Goal: Transaction & Acquisition: Subscribe to service/newsletter

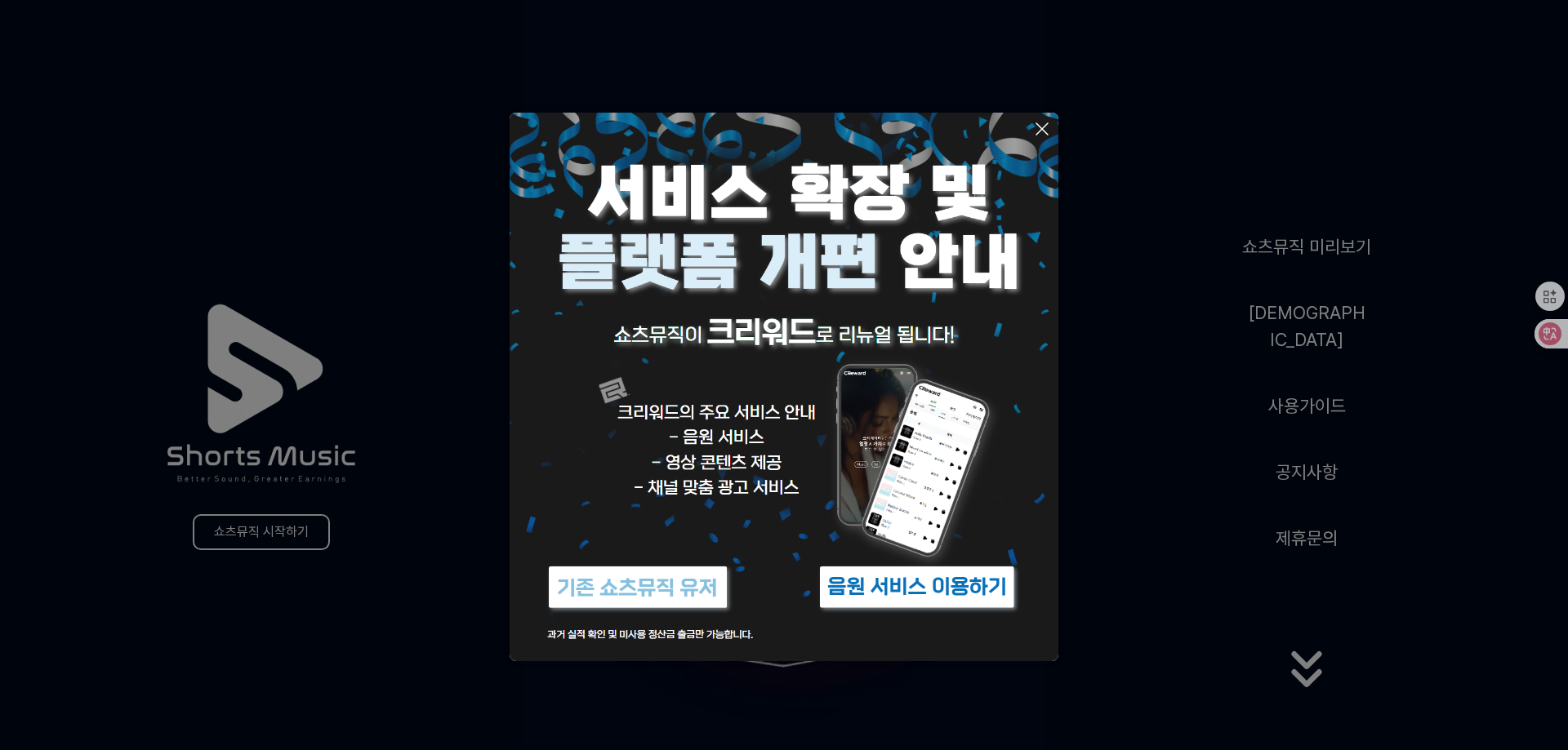
click at [671, 643] on img at bounding box center [784, 387] width 549 height 549
drag, startPoint x: 1081, startPoint y: 551, endPoint x: 1089, endPoint y: 541, distance: 12.8
click at [1086, 545] on button at bounding box center [784, 375] width 1568 height 750
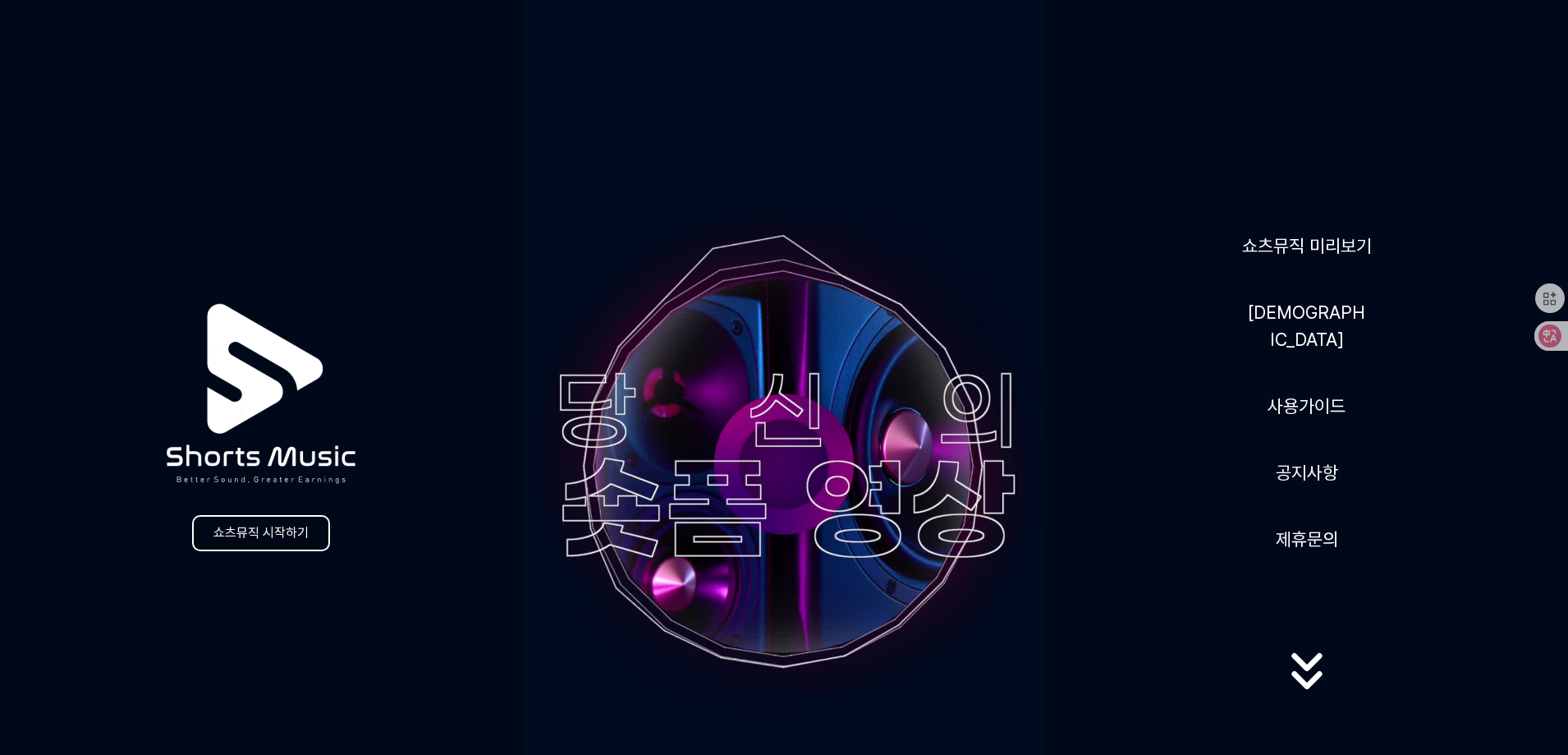
click at [273, 534] on link "쇼츠뮤직 시작하기" at bounding box center [261, 533] width 138 height 36
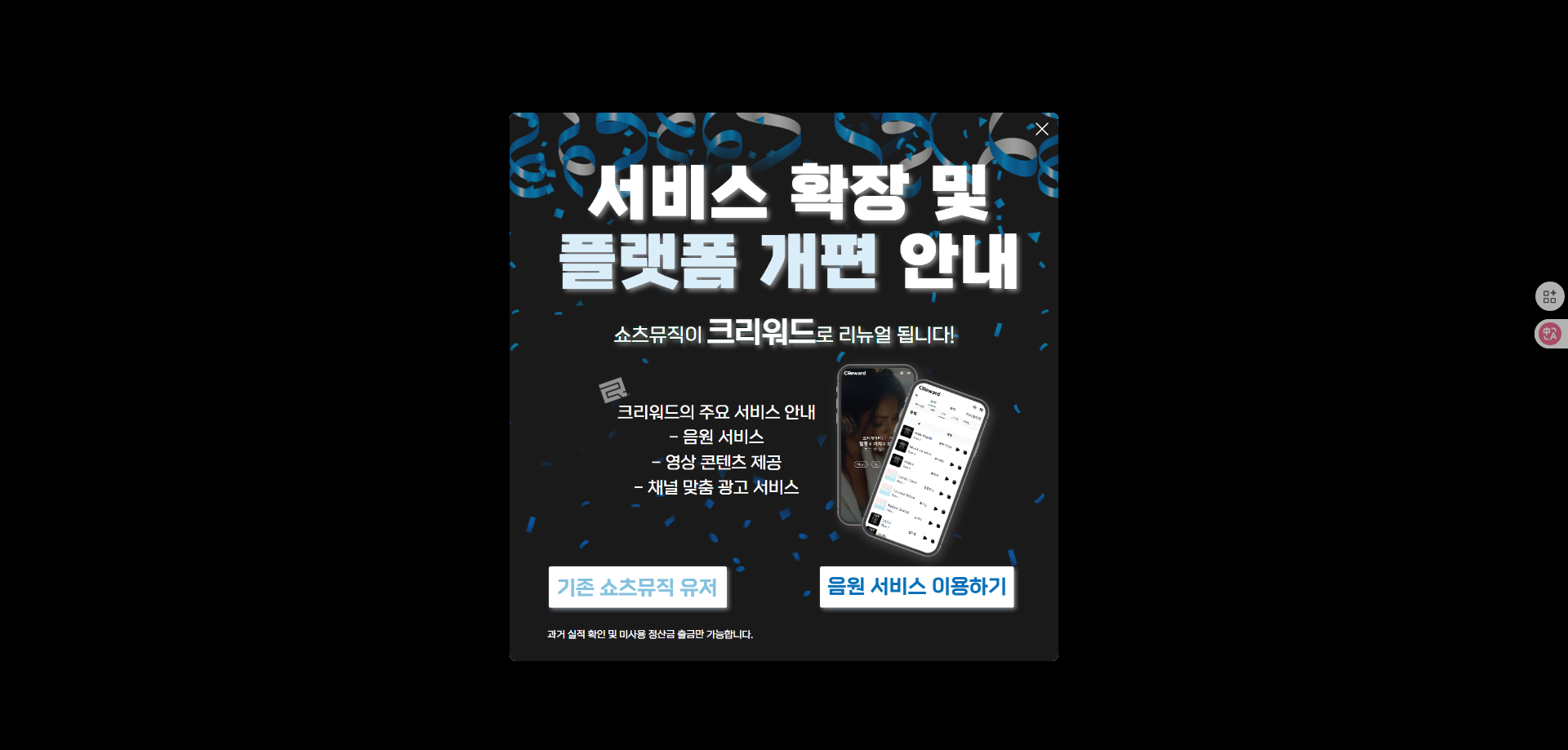
drag, startPoint x: 598, startPoint y: 646, endPoint x: 964, endPoint y: 553, distance: 377.6
click at [596, 644] on img at bounding box center [784, 387] width 549 height 549
drag, startPoint x: 1268, startPoint y: 401, endPoint x: 1256, endPoint y: 383, distance: 21.6
click at [1266, 395] on button at bounding box center [784, 375] width 1568 height 750
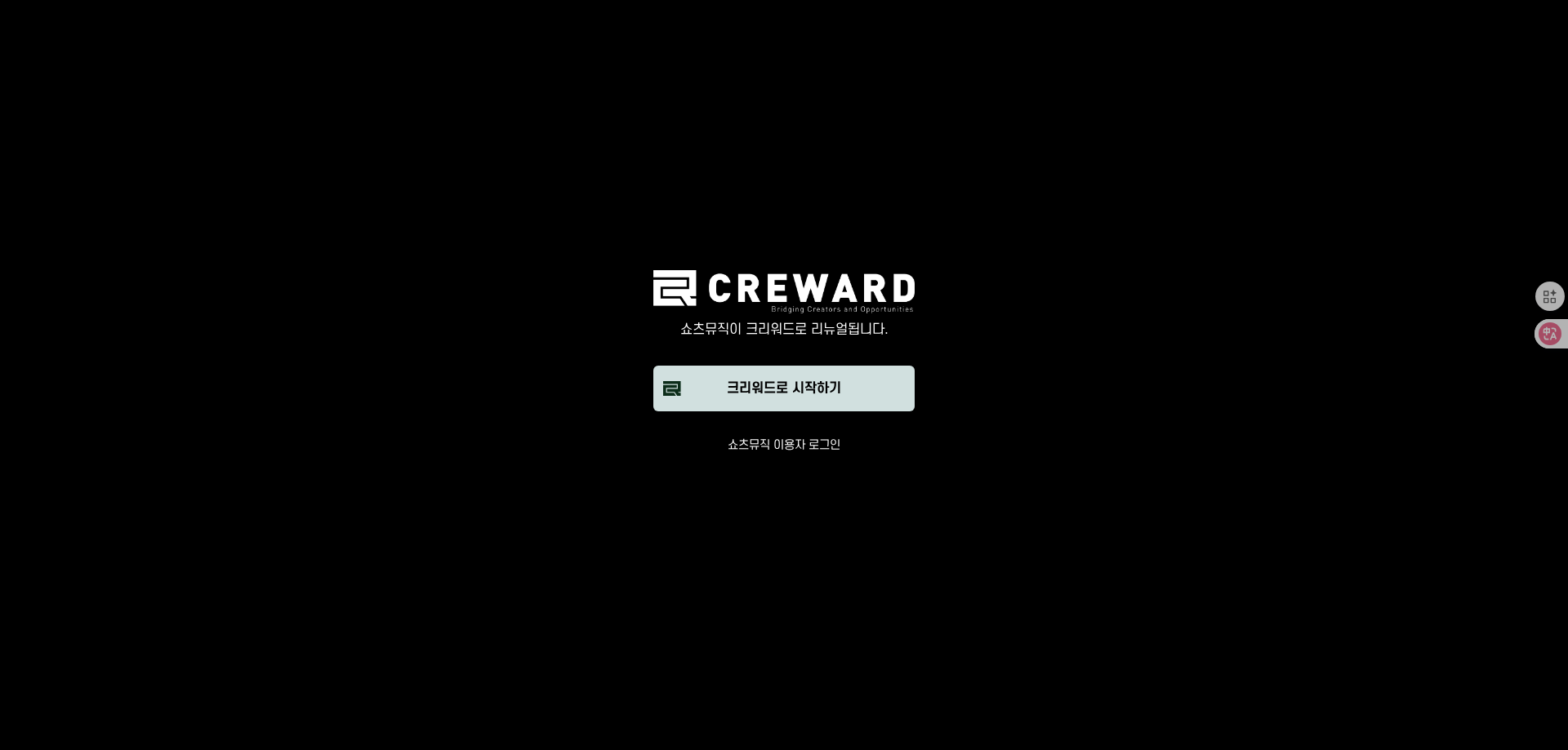
click at [825, 386] on div "크리워드로 시작하기" at bounding box center [783, 389] width 115 height 20
